Goal: Transaction & Acquisition: Purchase product/service

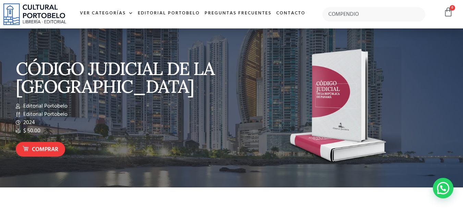
type input "COMPENDIO"
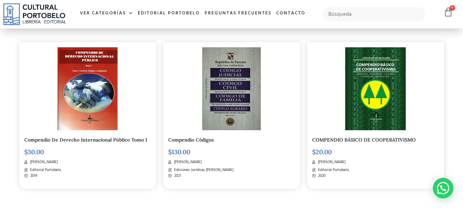
scroll to position [377, 0]
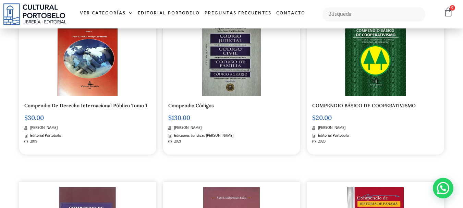
click at [230, 86] on img at bounding box center [231, 54] width 58 height 83
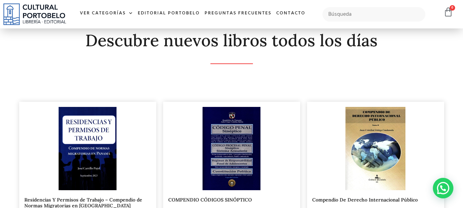
scroll to position [0, 0]
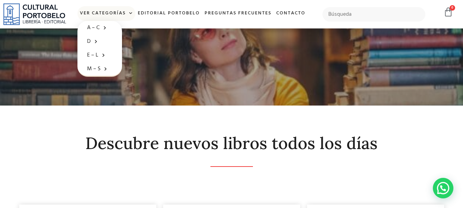
click at [124, 13] on link "Ver Categorías" at bounding box center [106, 13] width 58 height 15
click at [103, 13] on link "Ver Categorías" at bounding box center [106, 13] width 58 height 15
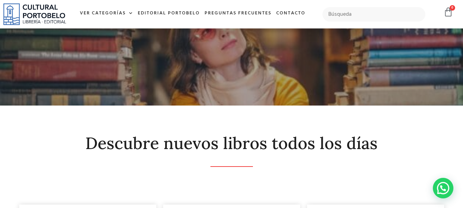
click at [98, 33] on div at bounding box center [231, 66] width 463 height 77
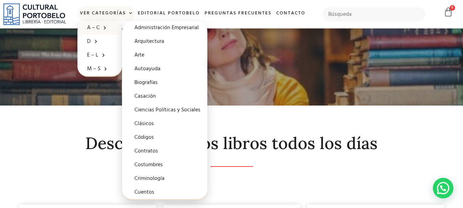
click at [99, 29] on link "A – C" at bounding box center [99, 28] width 45 height 14
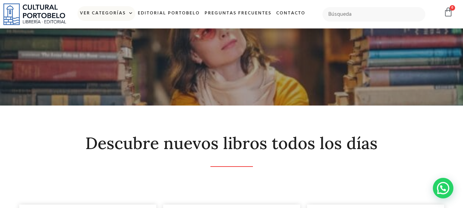
click at [114, 10] on link "Ver Categorías" at bounding box center [106, 13] width 58 height 15
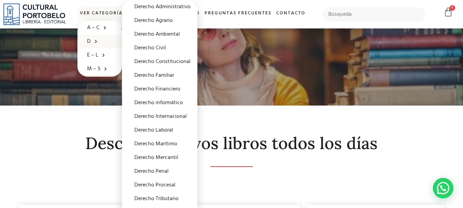
click at [95, 39] on span at bounding box center [94, 41] width 7 height 11
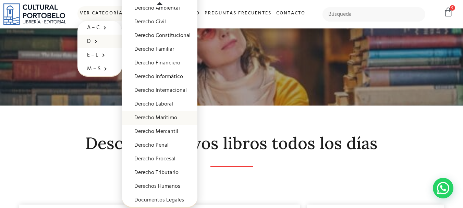
click at [172, 115] on link "Derecho Maritimo" at bounding box center [159, 118] width 75 height 14
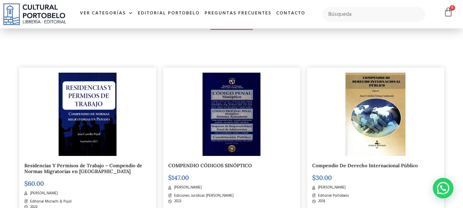
scroll to position [171, 0]
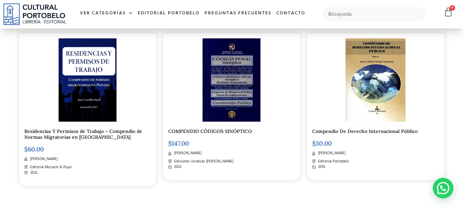
click at [222, 93] on img at bounding box center [231, 79] width 58 height 83
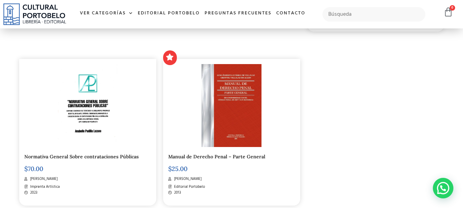
scroll to position [924, 0]
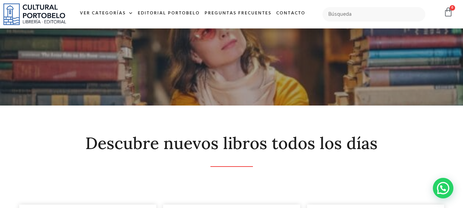
scroll to position [103, 0]
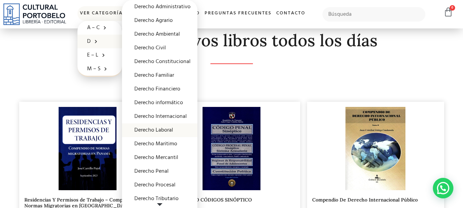
click at [169, 129] on link "Derecho Laboral" at bounding box center [159, 130] width 75 height 14
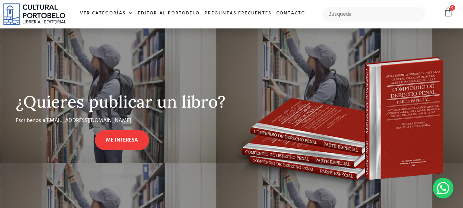
scroll to position [34, 0]
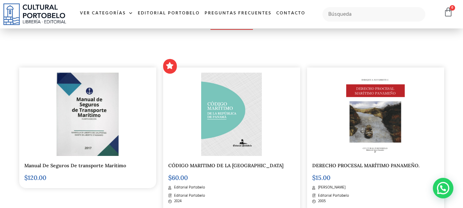
scroll to position [171, 0]
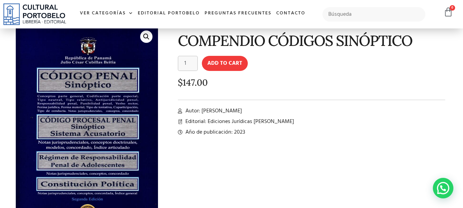
scroll to position [68, 0]
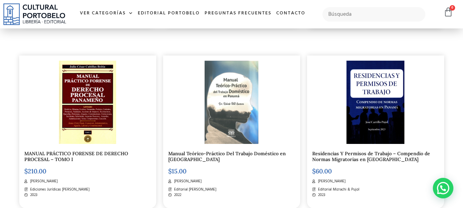
scroll to position [719, 0]
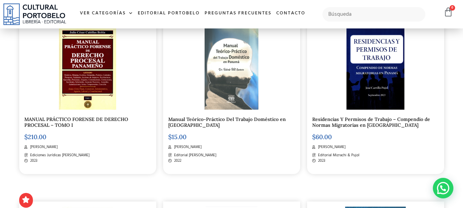
click at [91, 77] on img at bounding box center [87, 67] width 57 height 83
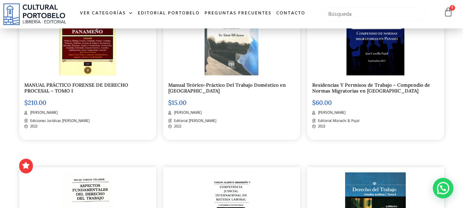
click at [353, 12] on input "text" at bounding box center [373, 14] width 103 height 14
click at [352, 13] on input "text" at bounding box center [373, 14] width 103 height 14
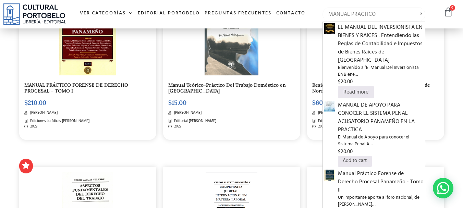
type input "MANUAL PRACTICO"
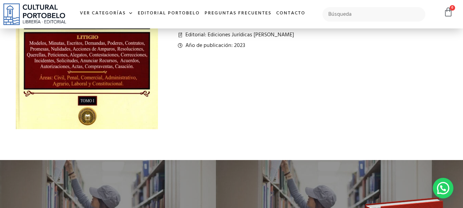
scroll to position [171, 0]
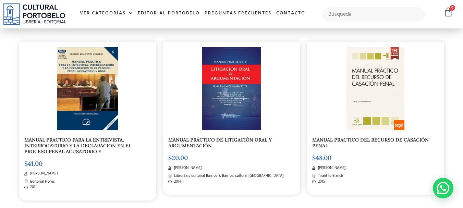
scroll to position [171, 0]
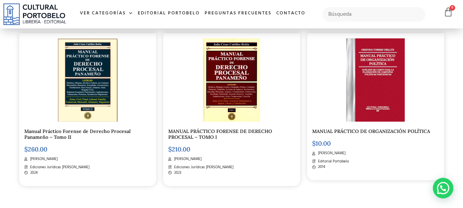
click at [84, 75] on img at bounding box center [88, 79] width 60 height 83
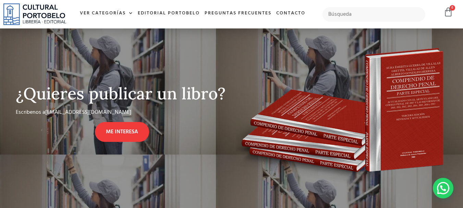
scroll to position [411, 0]
